Goal: Find specific page/section: Find specific page/section

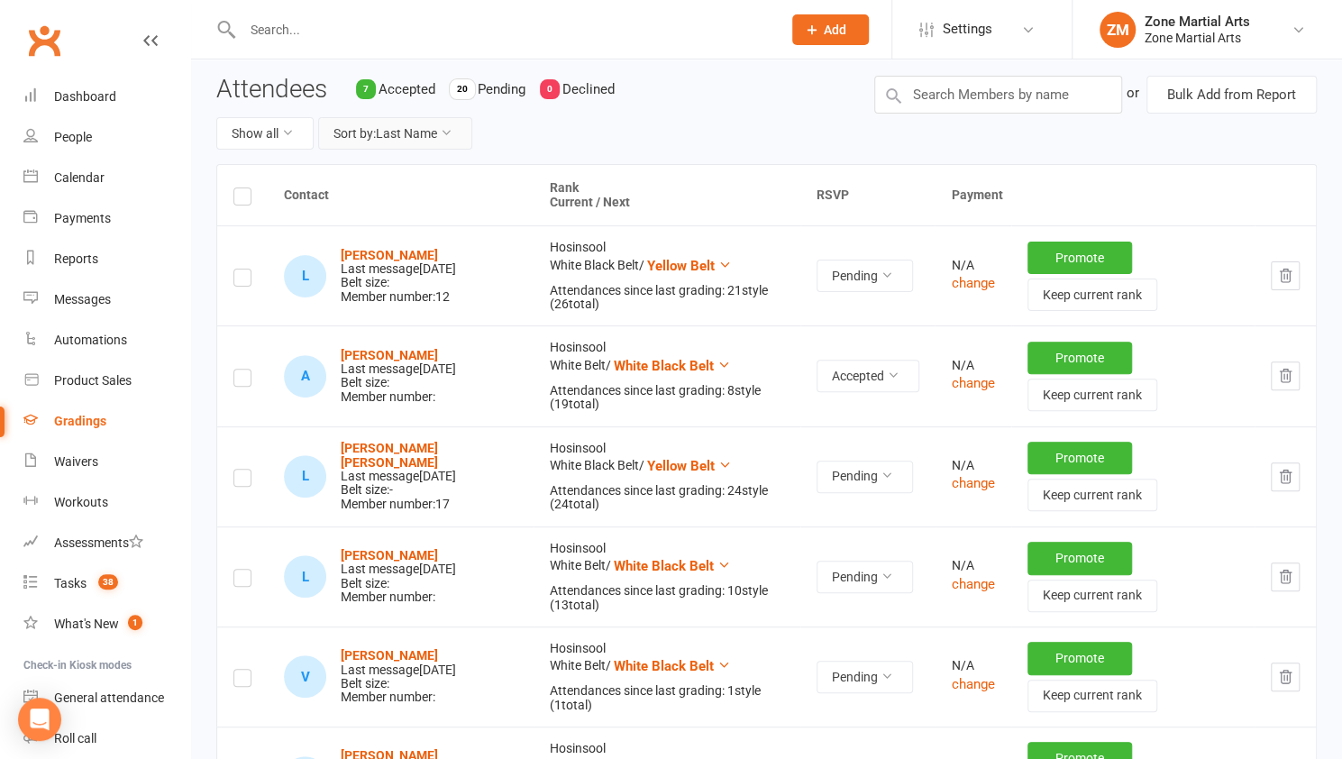
click at [440, 136] on button "Sort by: Last Name" at bounding box center [395, 133] width 154 height 32
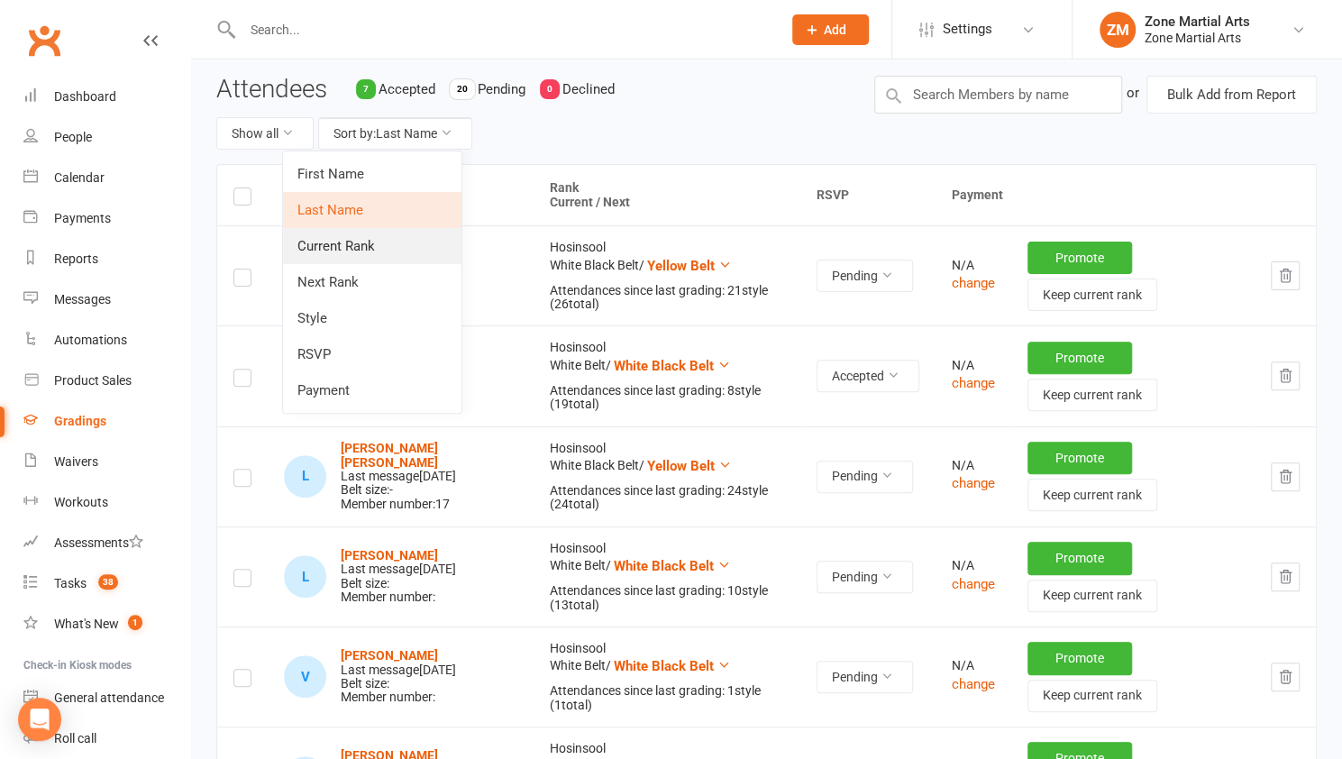
click at [434, 256] on link "Current Rank" at bounding box center [372, 246] width 178 height 36
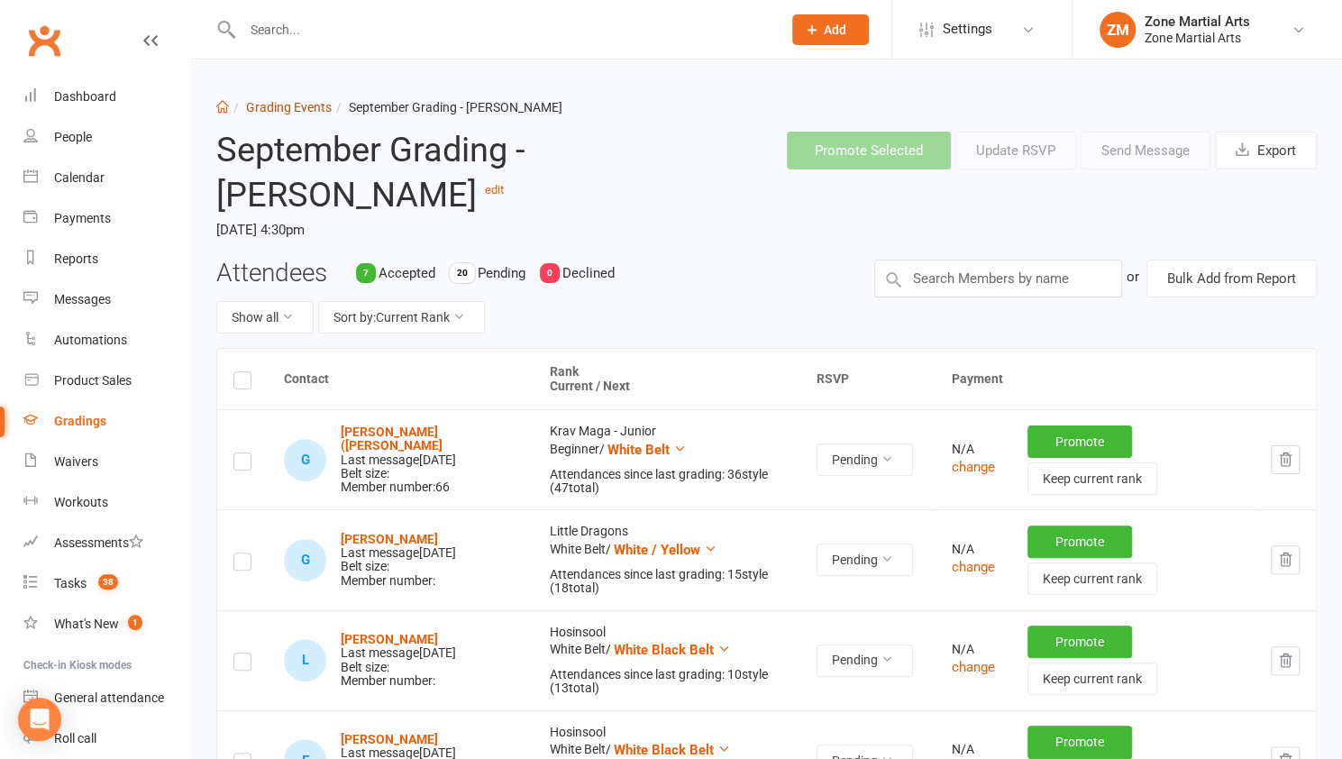
click at [290, 102] on link "Grading Events" at bounding box center [289, 107] width 86 height 14
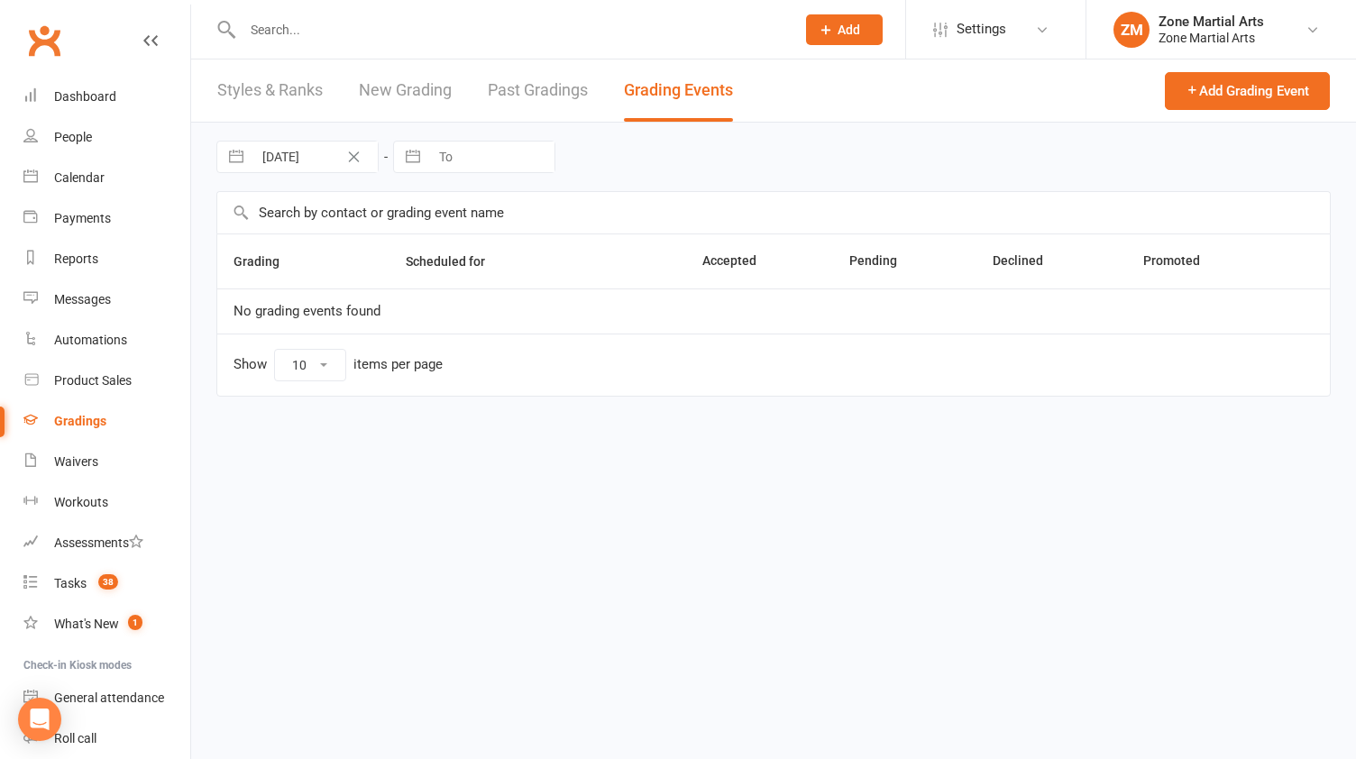
select select "25"
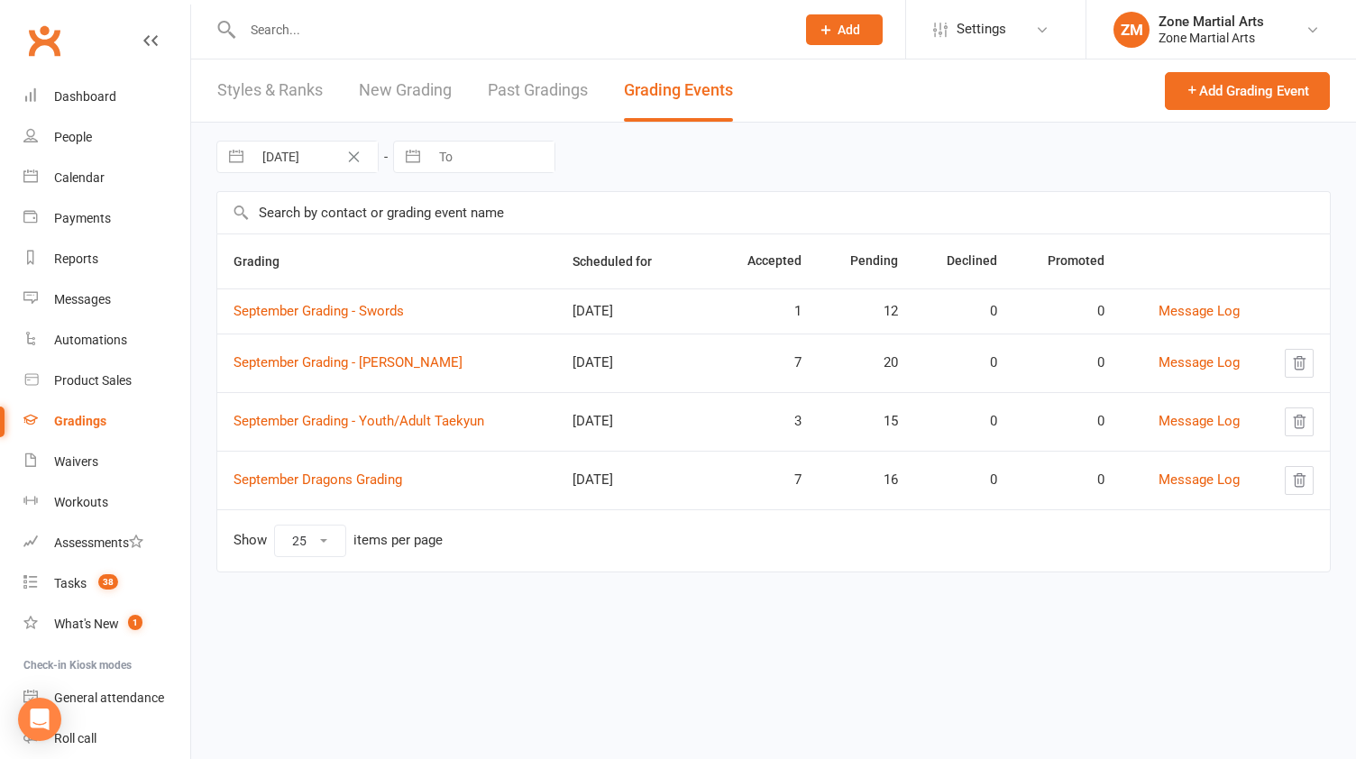
click at [317, 317] on td "September Grading - Swords" at bounding box center [386, 310] width 339 height 45
click at [315, 311] on link "September Grading - Swords" at bounding box center [318, 311] width 170 height 16
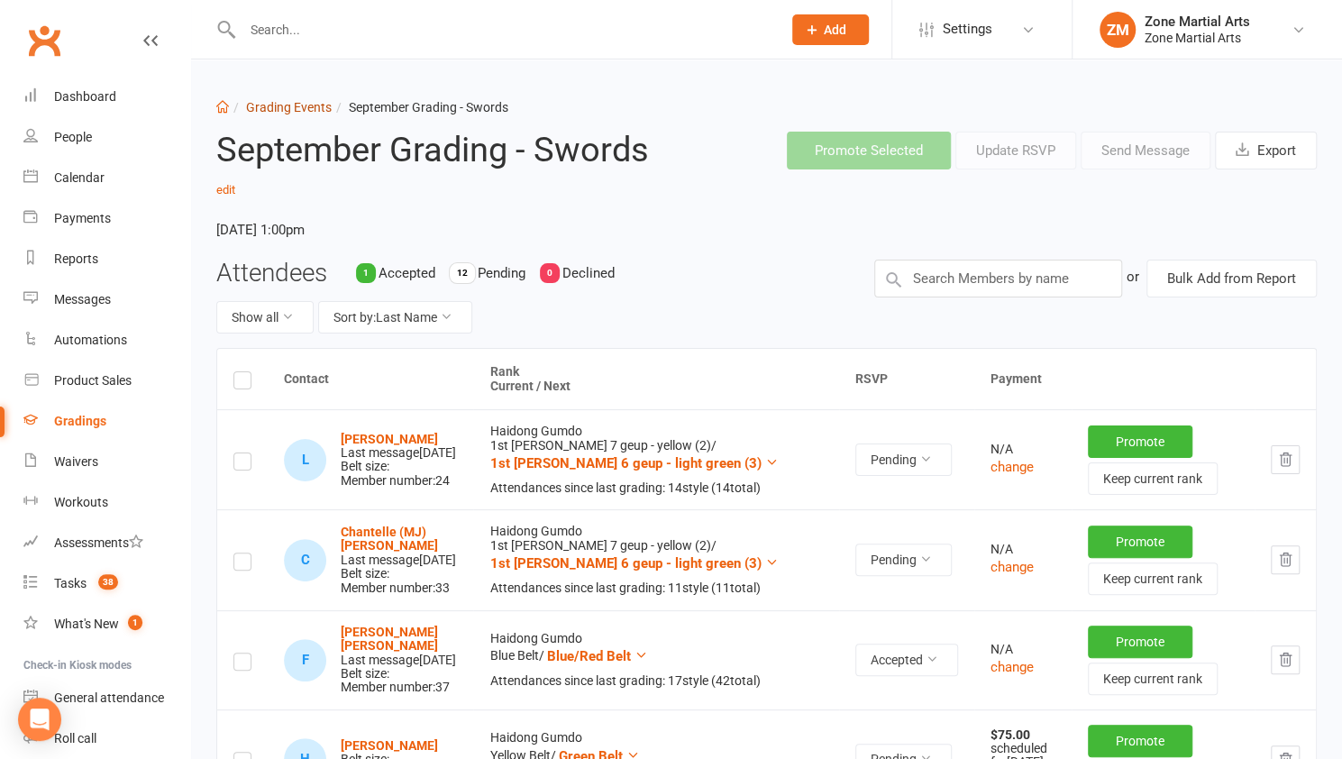
click at [319, 113] on link "Grading Events" at bounding box center [289, 107] width 86 height 14
select select "25"
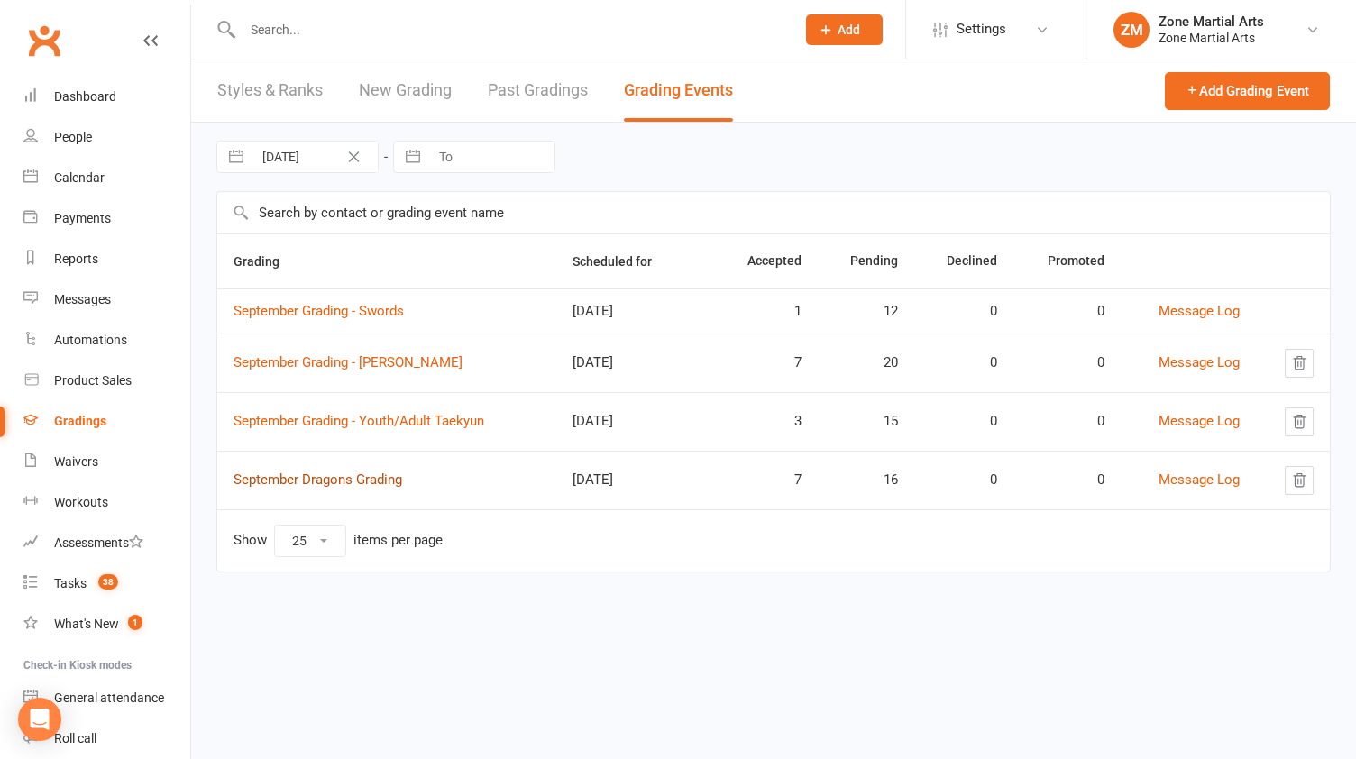
click at [387, 480] on link "September Dragons Grading" at bounding box center [317, 479] width 169 height 16
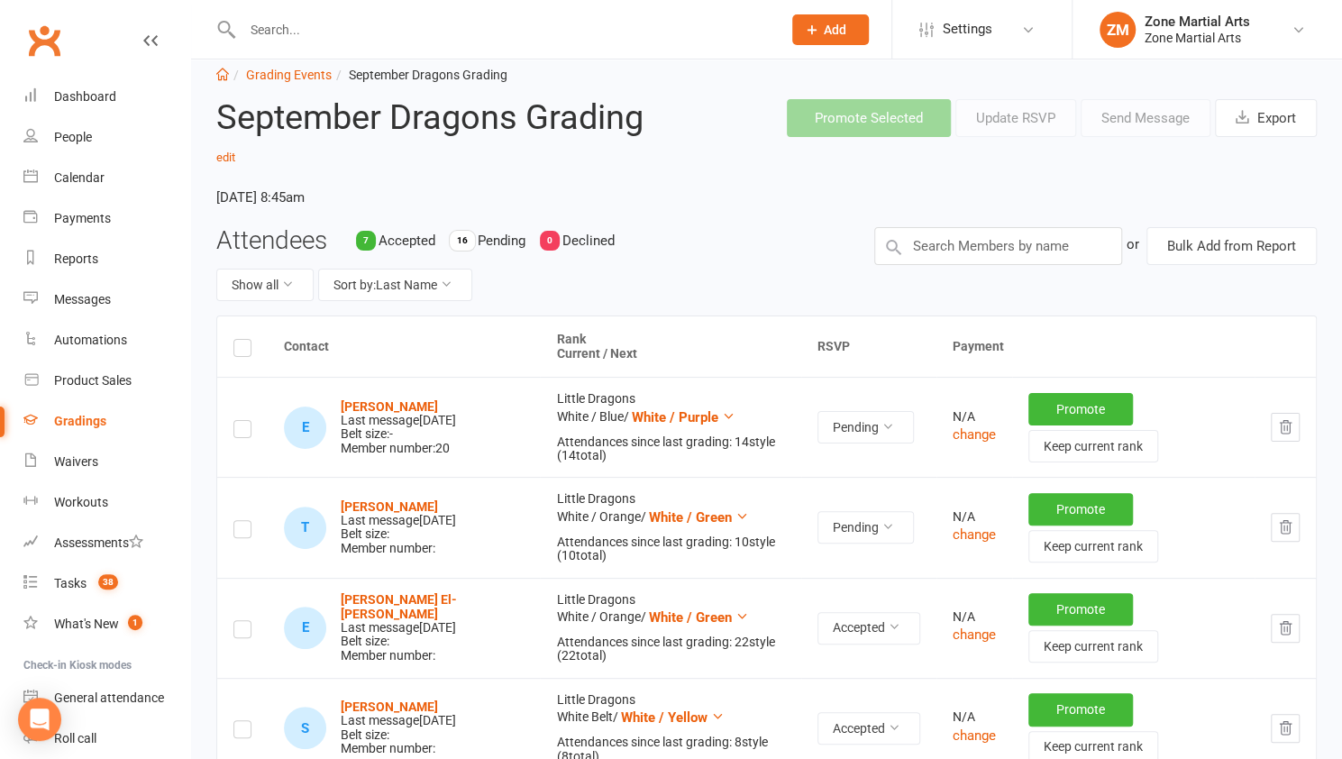
scroll to position [36, 0]
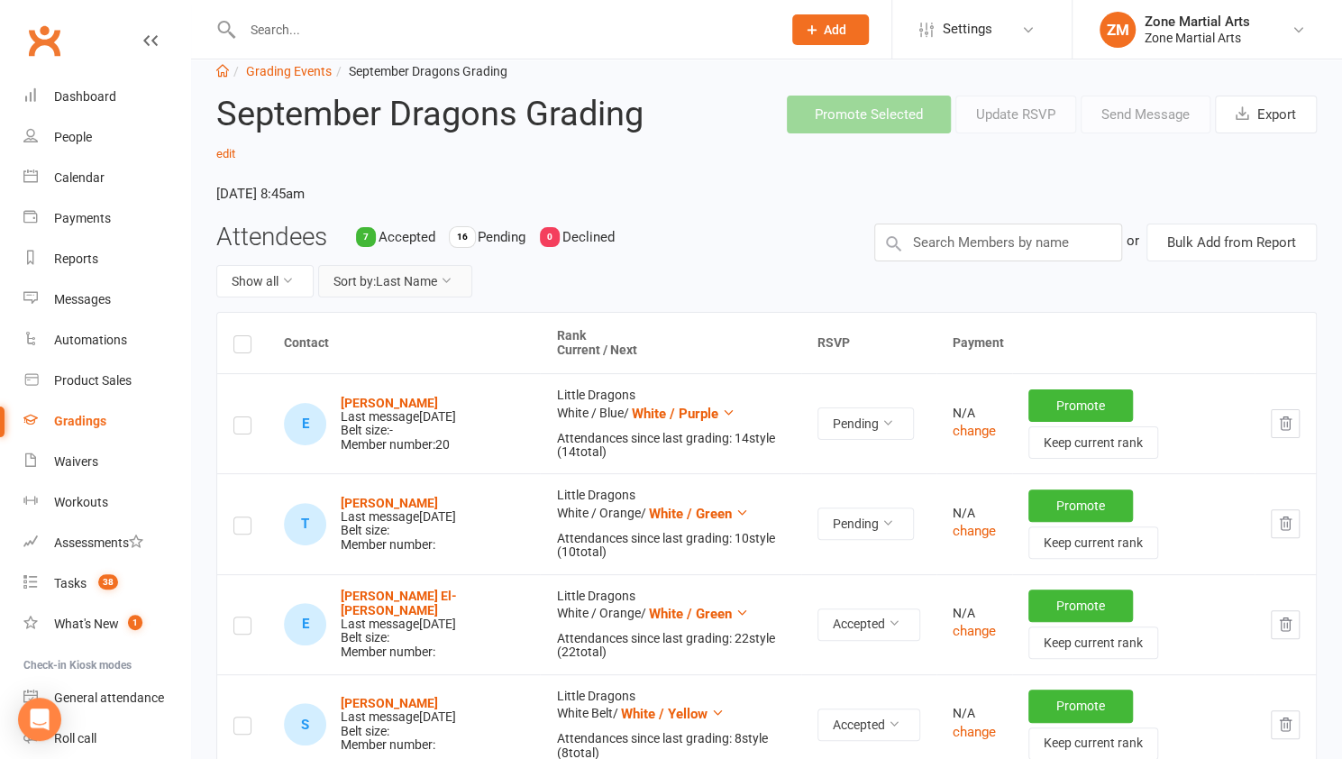
click at [413, 289] on button "Sort by: Last Name" at bounding box center [395, 281] width 154 height 32
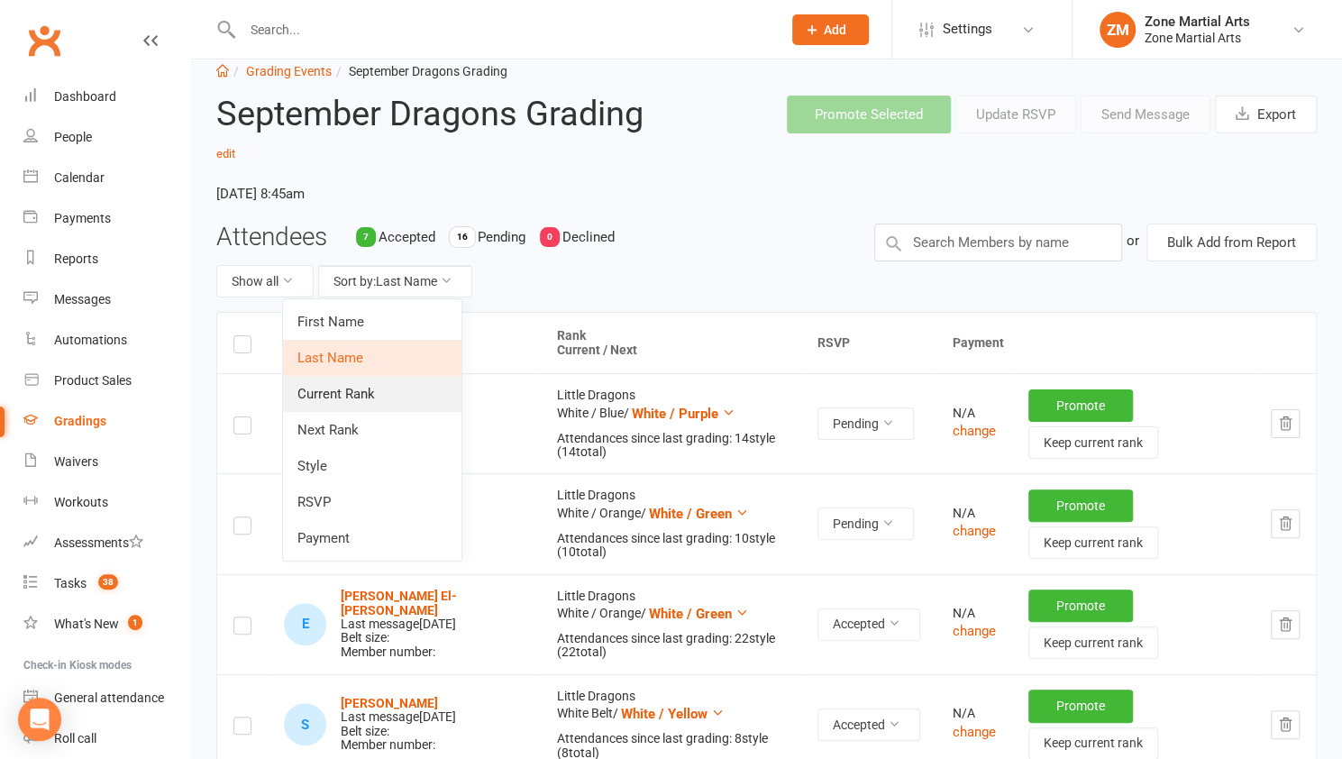
click at [401, 401] on link "Current Rank" at bounding box center [372, 394] width 178 height 36
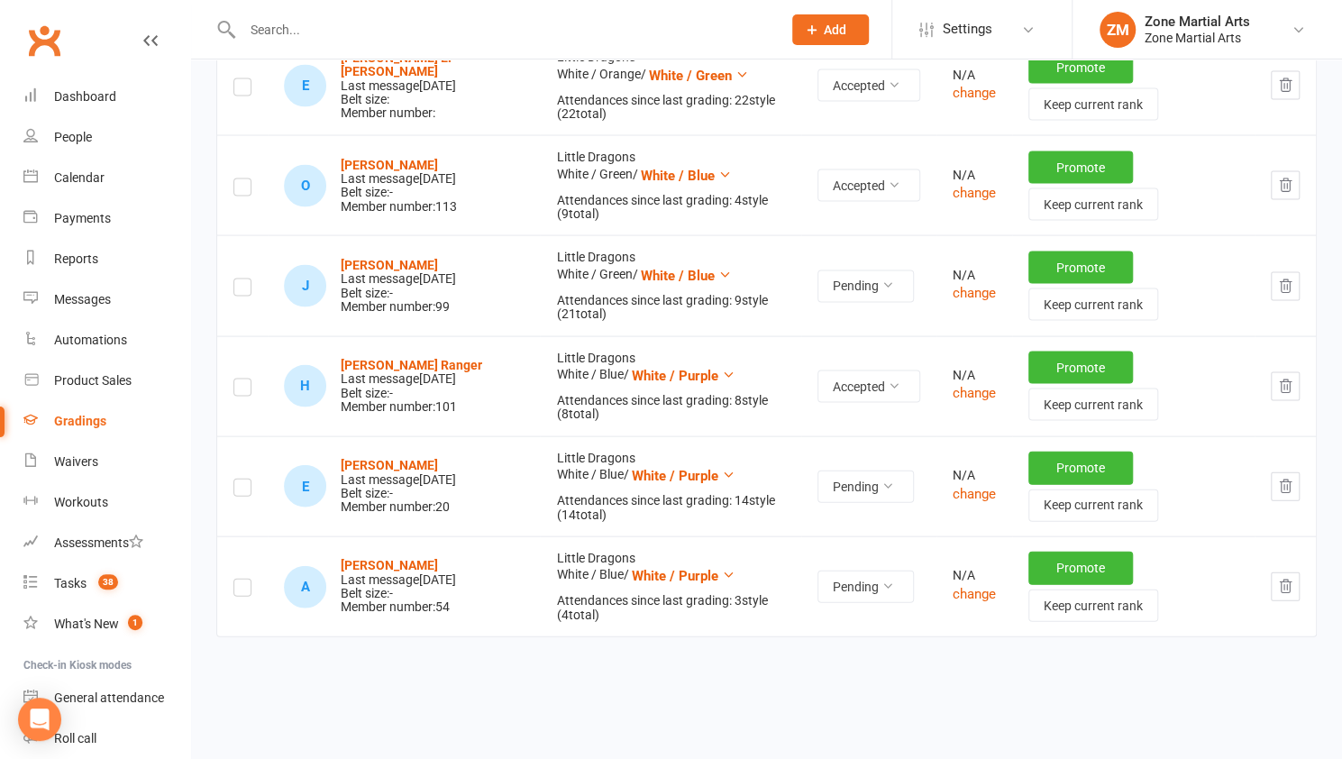
scroll to position [2115, 0]
